Goal: Task Accomplishment & Management: Use online tool/utility

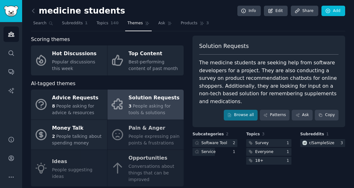
click at [9, 42] on div "Audiences Search Conversations AI Reports" at bounding box center [11, 75] width 22 height 106
click at [9, 40] on link "Audiences" at bounding box center [10, 34] width 15 height 15
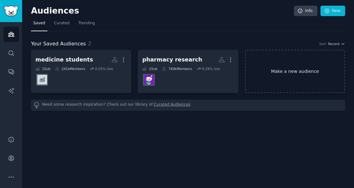
click at [298, 71] on link "Make a new audience" at bounding box center [295, 71] width 100 height 43
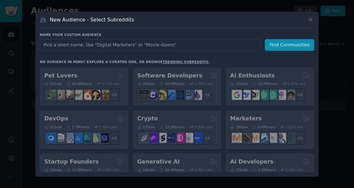
click at [217, 48] on input "text" at bounding box center [150, 45] width 220 height 12
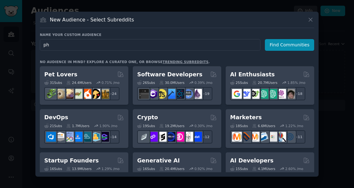
type input "p"
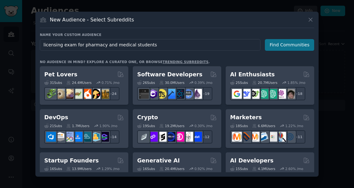
type input "licensing exam for pharmacy and medical students"
click at [280, 48] on button "Find Communities" at bounding box center [289, 45] width 49 height 12
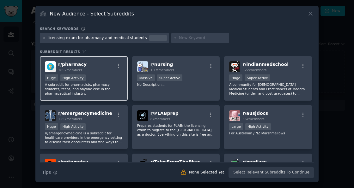
click at [74, 90] on p "A subreddit for pharmacists, pharmacy students, techs, and anyone else in the p…" at bounding box center [84, 88] width 78 height 13
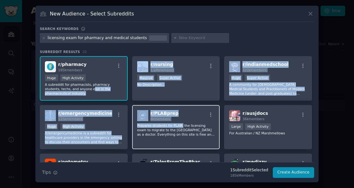
click at [177, 126] on p "Prepares students for PLAB: the licensing exam to migrate to the [GEOGRAPHIC_DA…" at bounding box center [176, 129] width 78 height 13
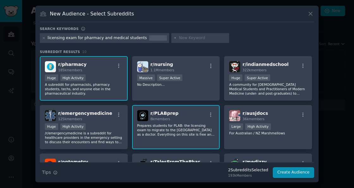
click at [23, 99] on div at bounding box center [177, 94] width 354 height 188
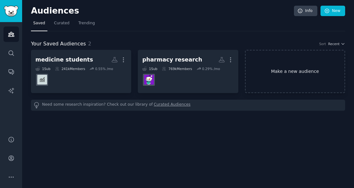
click at [291, 70] on link "Make a new audience" at bounding box center [295, 71] width 100 height 43
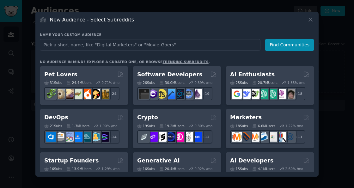
click at [204, 46] on input "text" at bounding box center [150, 45] width 220 height 12
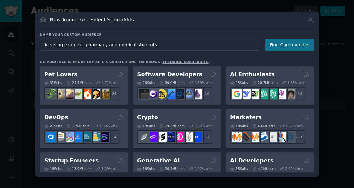
type input "licensing exam for pharmacy and medical students"
click at [280, 50] on button "Find Communities" at bounding box center [289, 45] width 49 height 12
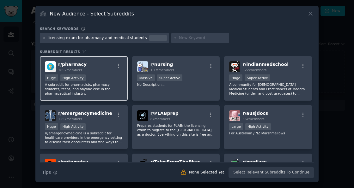
click at [98, 70] on div "r/ pharmacy 185k members" at bounding box center [84, 66] width 78 height 11
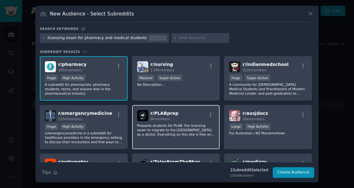
click at [183, 121] on div "r/ PLABprep 8k members" at bounding box center [176, 115] width 78 height 11
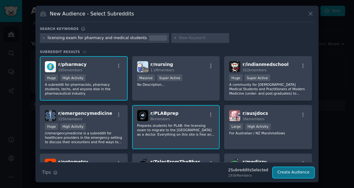
click at [302, 176] on button "Create Audience" at bounding box center [293, 172] width 42 height 11
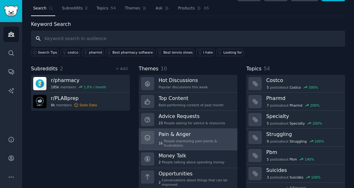
scroll to position [43, 0]
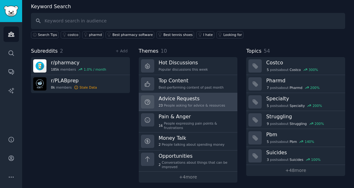
click at [165, 100] on h3 "Advice Requests" at bounding box center [191, 98] width 67 height 7
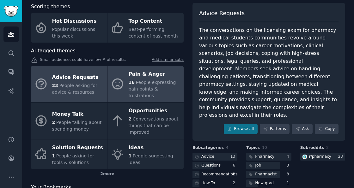
click at [163, 75] on div "Pain & Anger" at bounding box center [155, 74] width 52 height 10
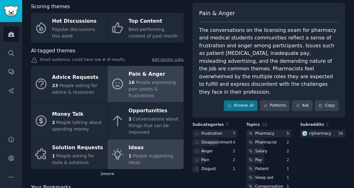
click at [141, 154] on span "People suggesting ideas" at bounding box center [151, 159] width 45 height 12
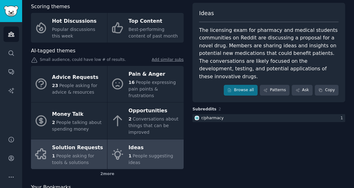
click at [75, 159] on div "1 People asking for tools & solutions" at bounding box center [78, 159] width 52 height 13
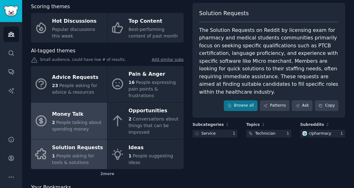
click at [60, 126] on link "Money Talk 2 People talking about spending money" at bounding box center [69, 121] width 76 height 37
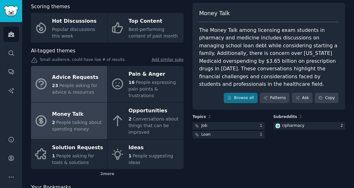
click at [52, 68] on link "Advice Requests 23 People asking for advice & resources" at bounding box center [69, 84] width 76 height 37
